Goal: Information Seeking & Learning: Check status

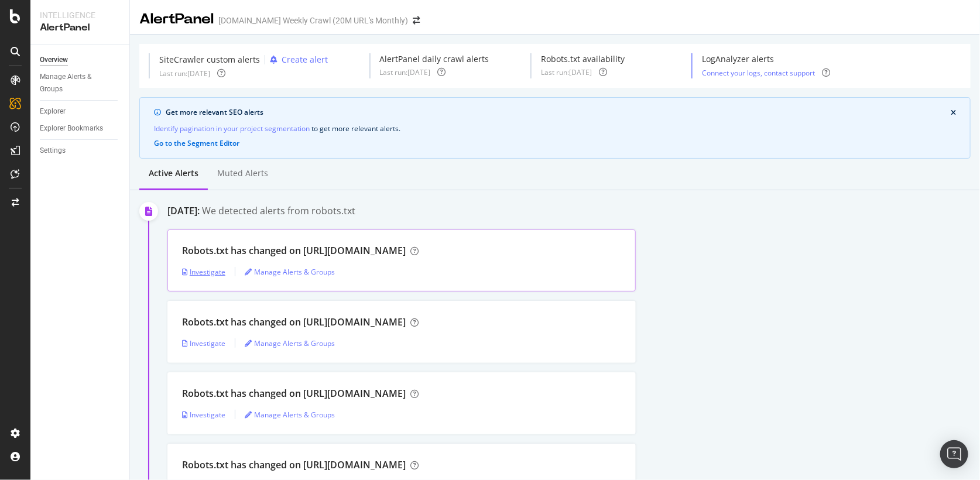
click at [217, 272] on div "Investigate" at bounding box center [203, 272] width 43 height 10
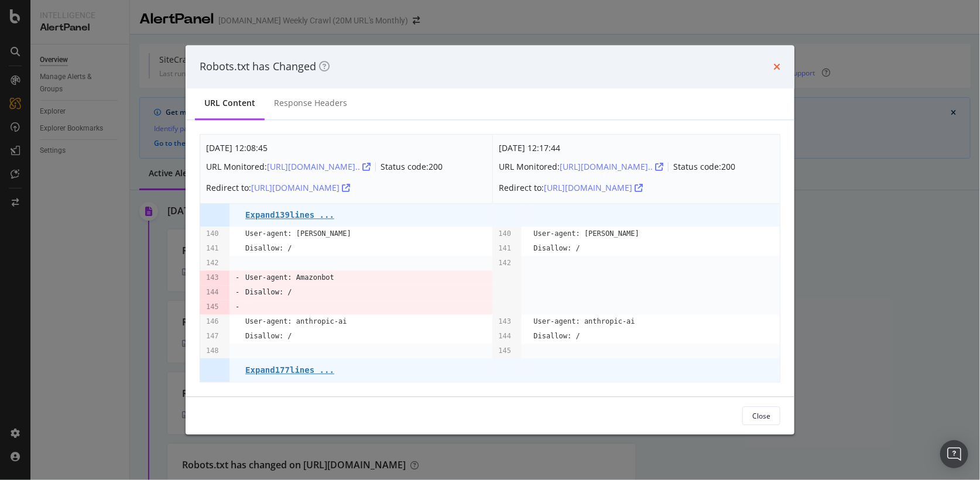
click at [777, 62] on icon "times" at bounding box center [776, 66] width 7 height 9
